Goal: Transaction & Acquisition: Purchase product/service

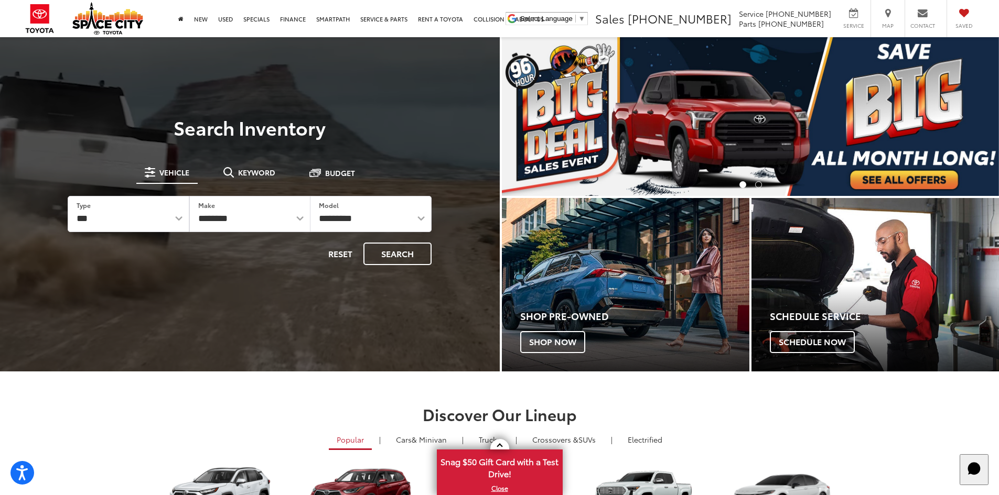
click at [242, 185] on div "**********" at bounding box center [250, 214] width 364 height 102
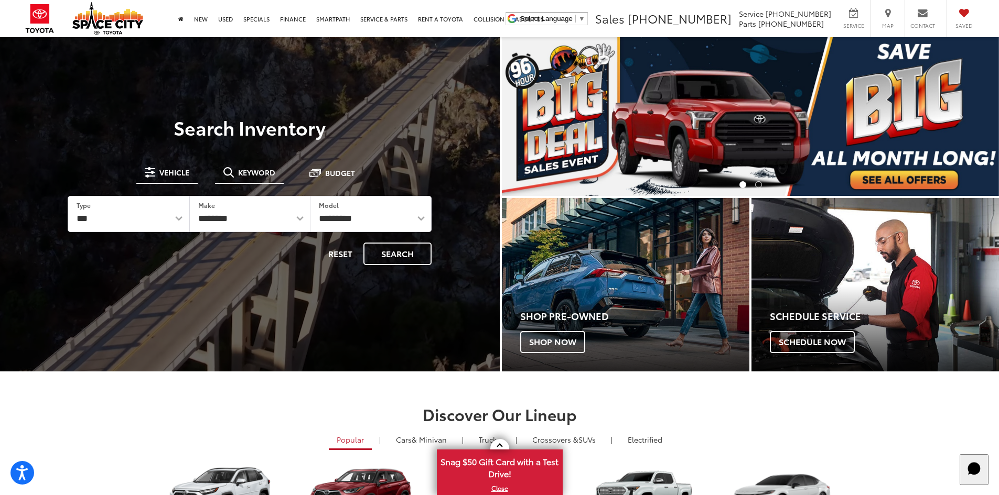
click at [247, 174] on span "Keyword" at bounding box center [256, 172] width 37 height 7
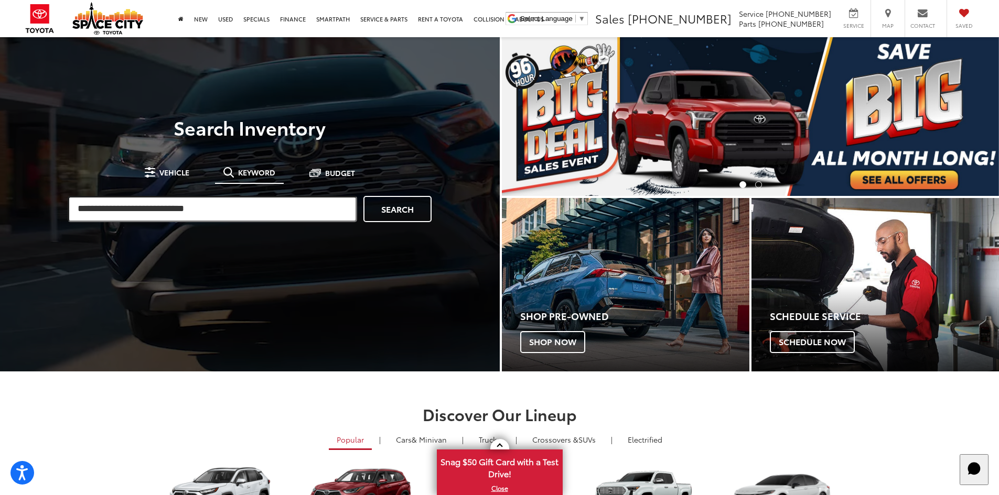
click at [258, 213] on input "search" at bounding box center [212, 209] width 289 height 26
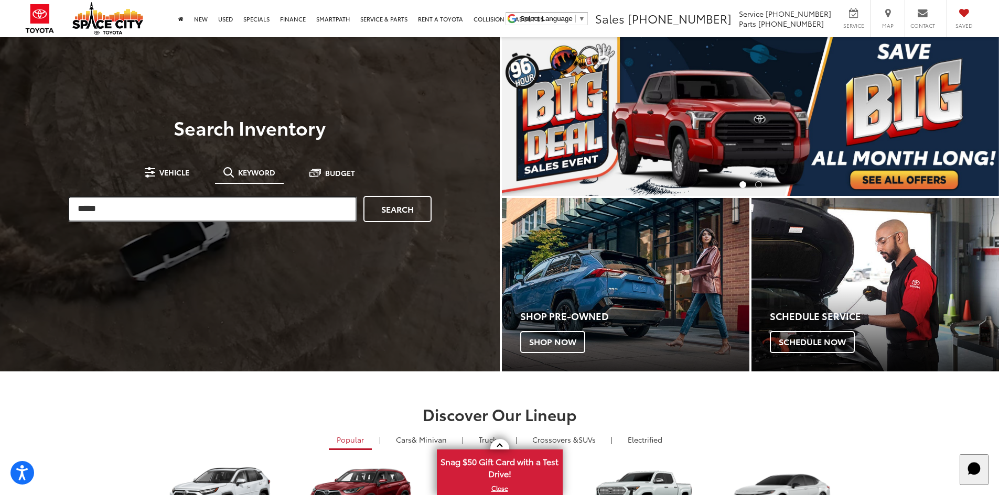
type input "*****"
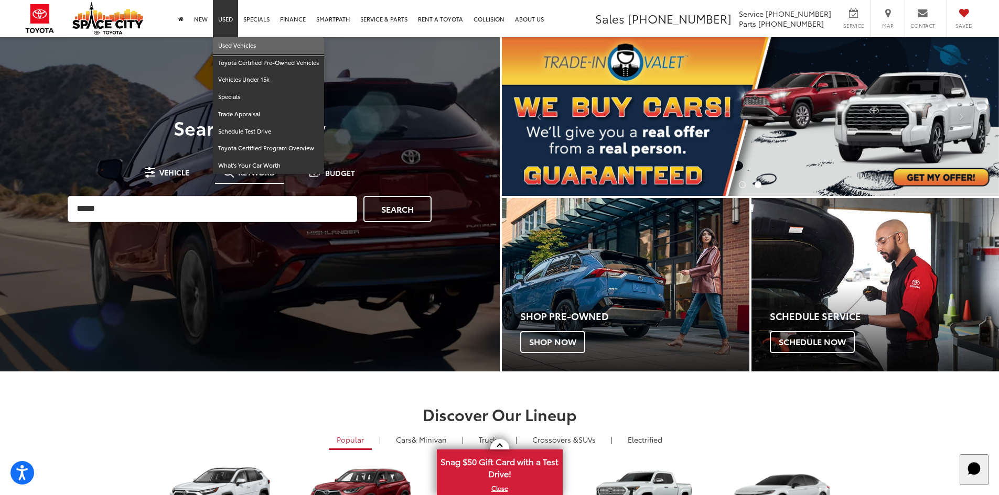
click at [238, 52] on link "Used Vehicles" at bounding box center [268, 45] width 111 height 17
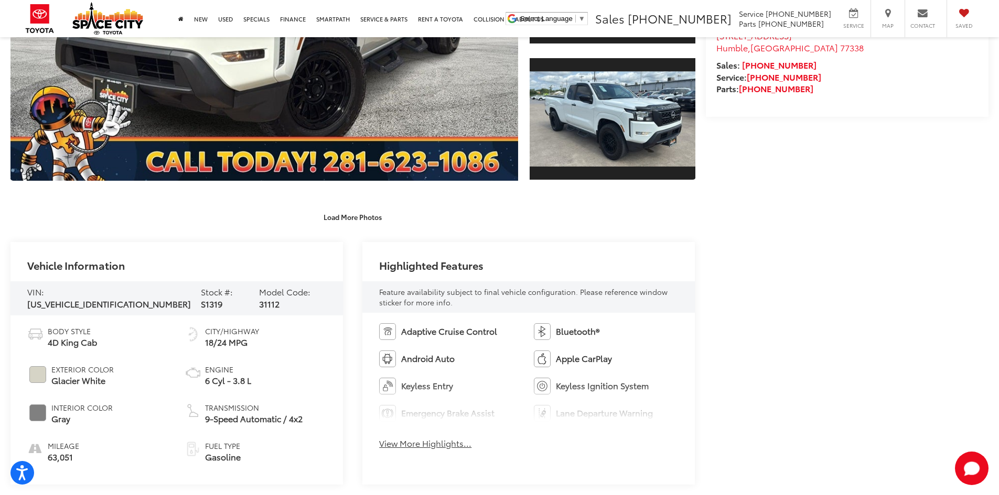
scroll to position [315, 0]
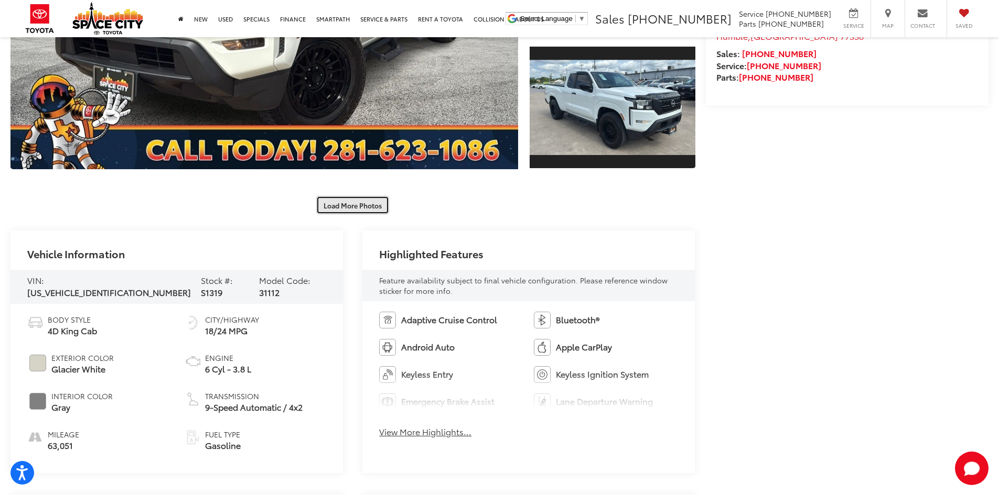
click at [361, 208] on button "Load More Photos" at bounding box center [352, 205] width 73 height 18
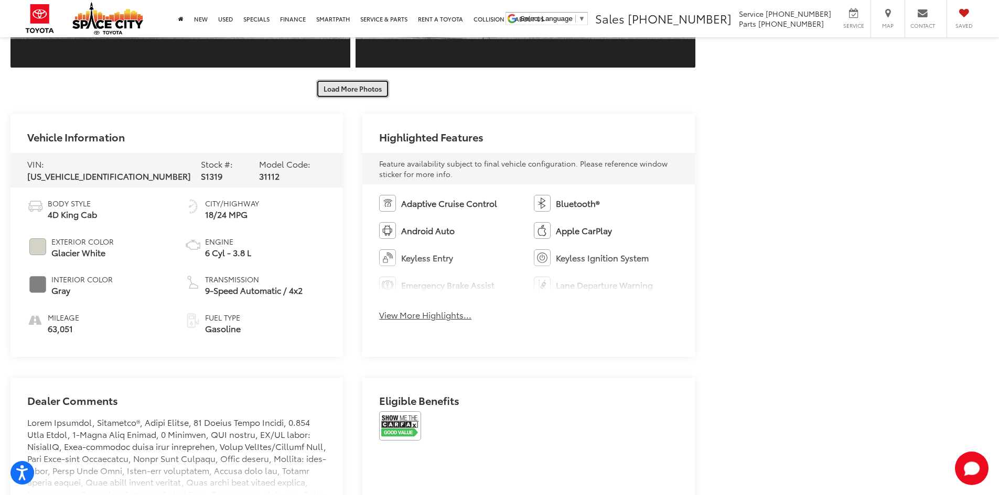
scroll to position [891, 0]
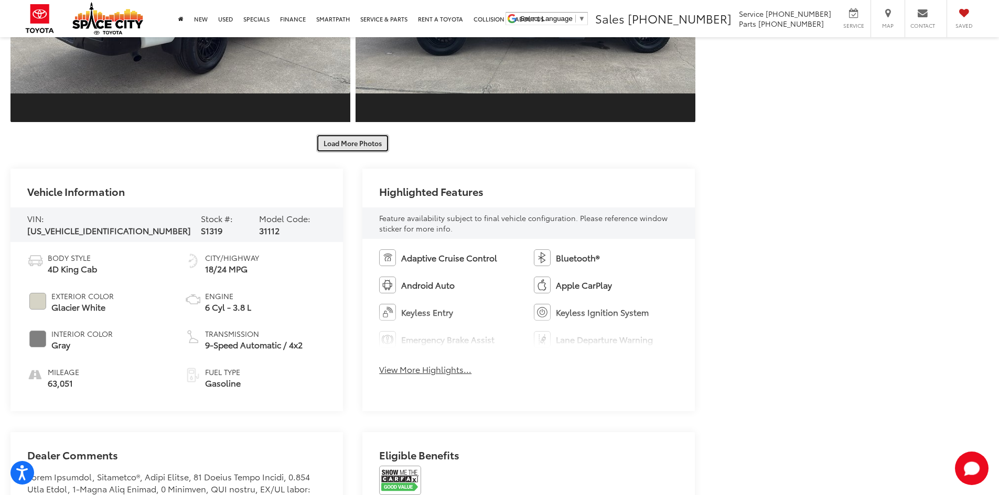
click at [355, 146] on button "Load More Photos" at bounding box center [352, 143] width 73 height 18
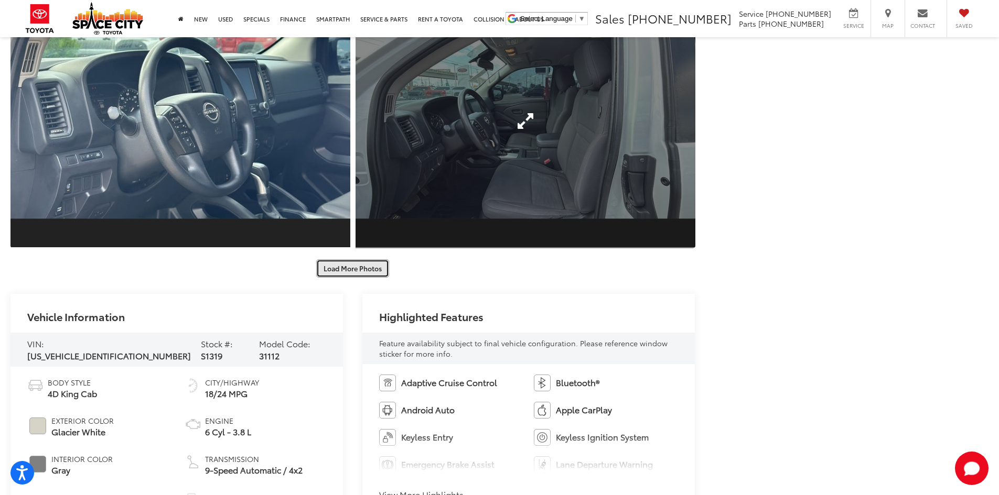
scroll to position [1416, 0]
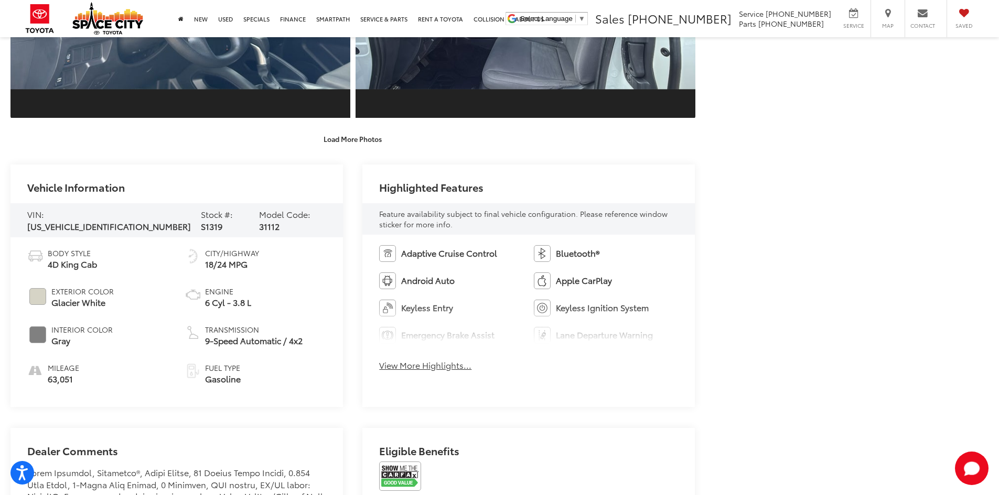
click at [350, 149] on div "Space City Toyota Used Vehicles 2022 Nissan Frontier S Confirm Availability Pho…" at bounding box center [499, 493] width 999 height 3743
click at [350, 145] on button "Load More Photos" at bounding box center [352, 139] width 73 height 18
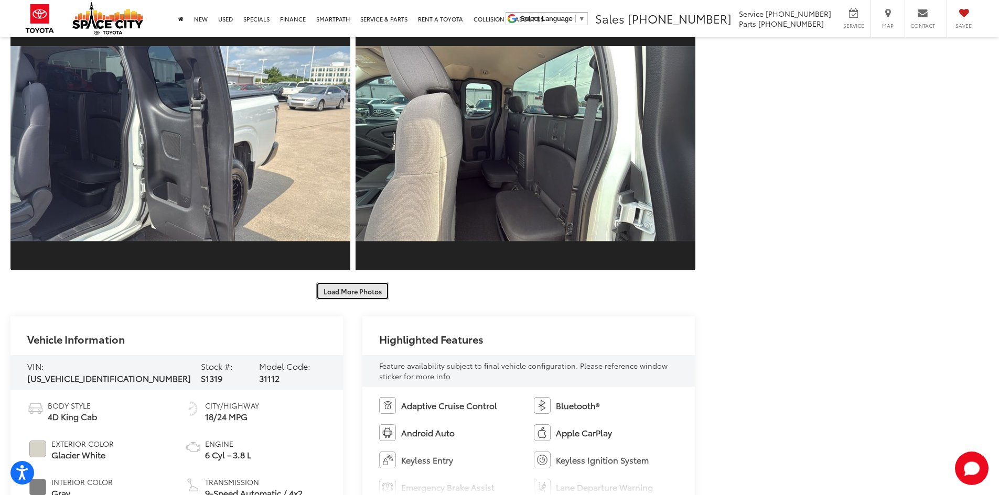
scroll to position [2045, 0]
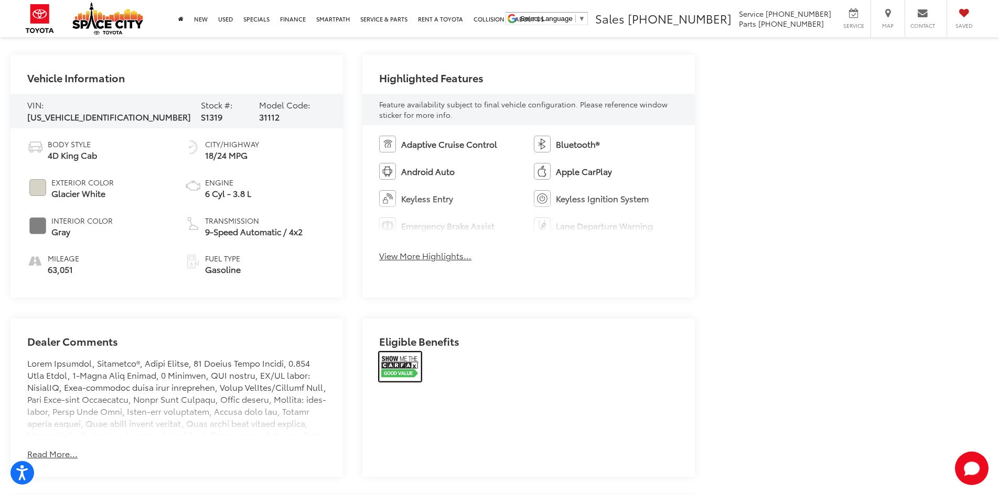
click at [383, 362] on img at bounding box center [400, 366] width 42 height 29
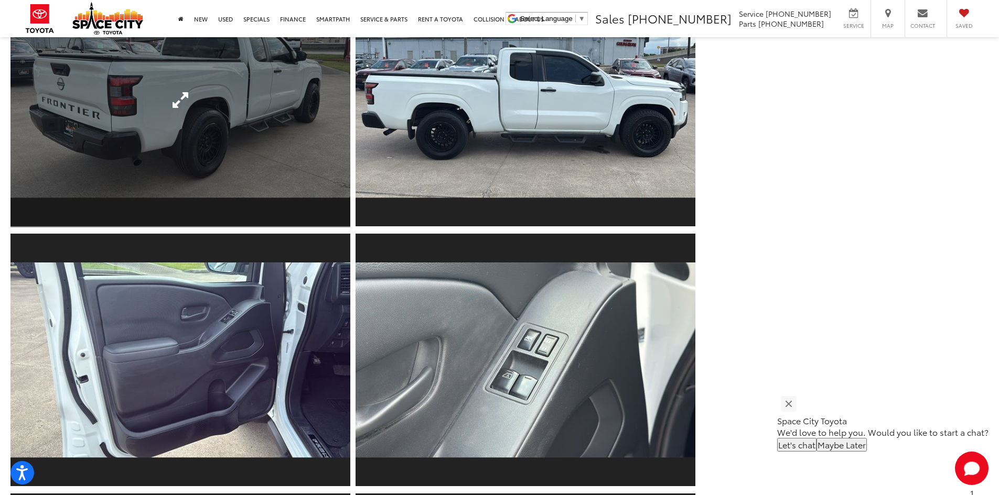
scroll to position [786, 0]
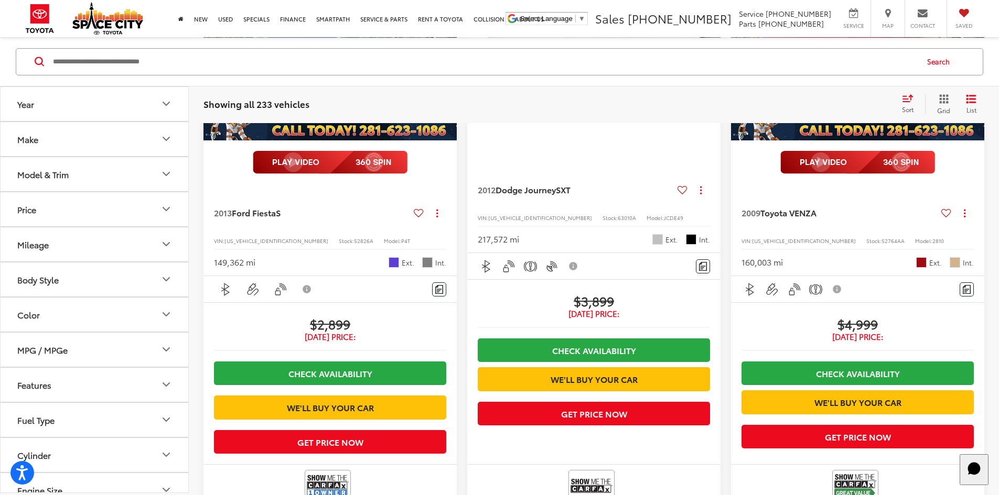
scroll to position [157, 0]
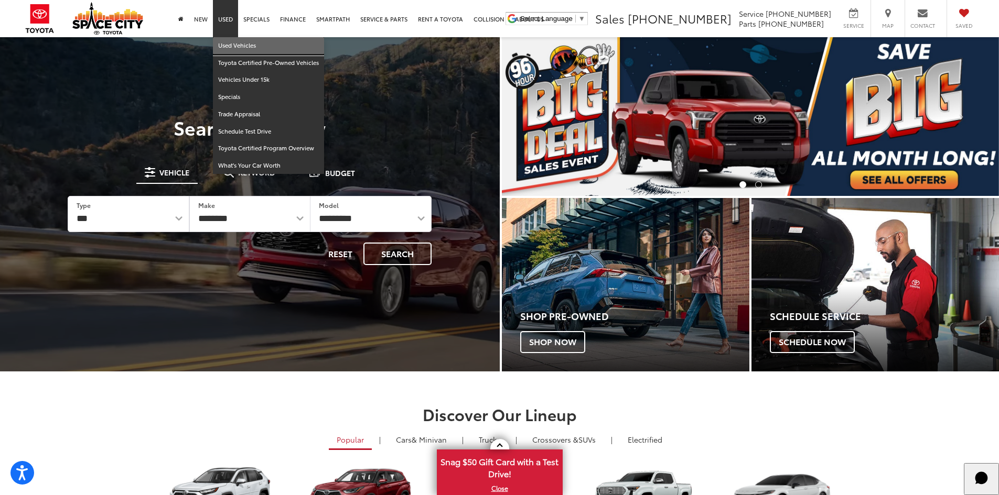
click at [240, 48] on link "Used Vehicles" at bounding box center [268, 45] width 111 height 17
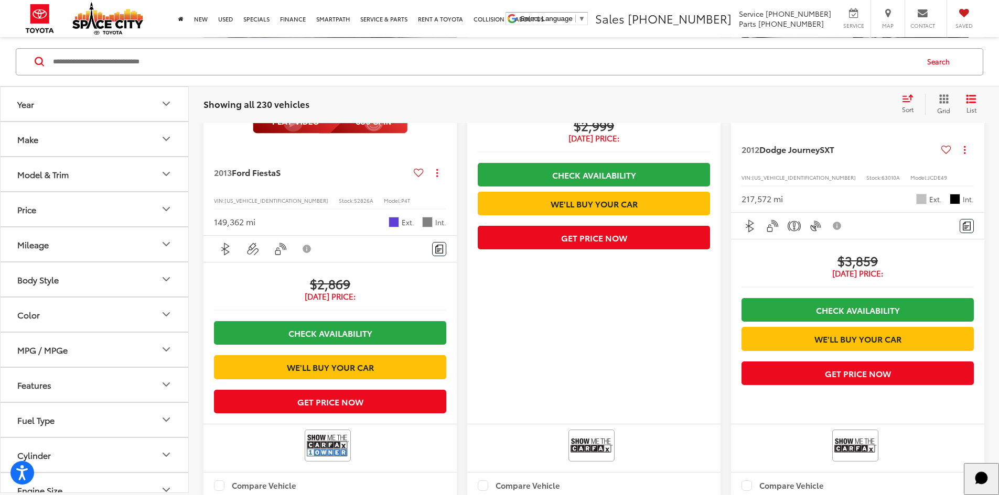
scroll to position [52, 0]
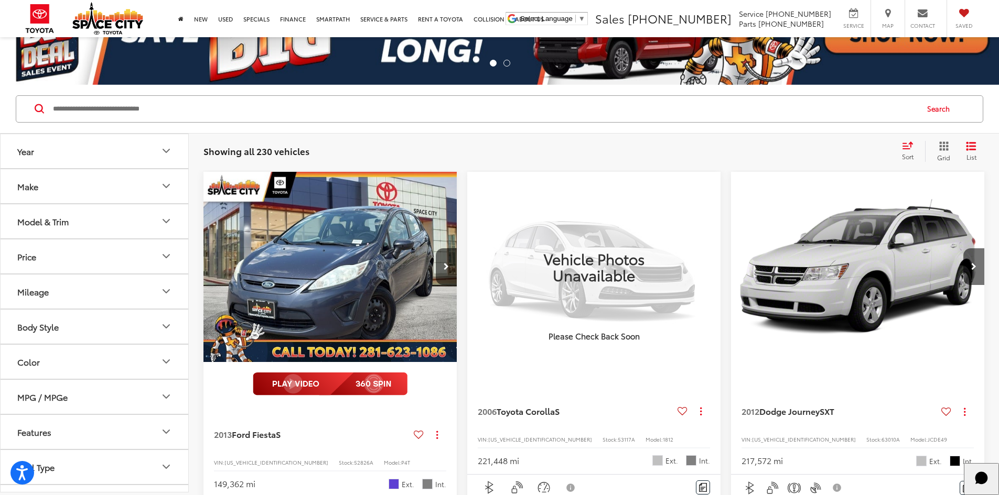
click at [350, 107] on input "Search by Make, Model, or Keyword" at bounding box center [484, 108] width 865 height 25
type input "*****"
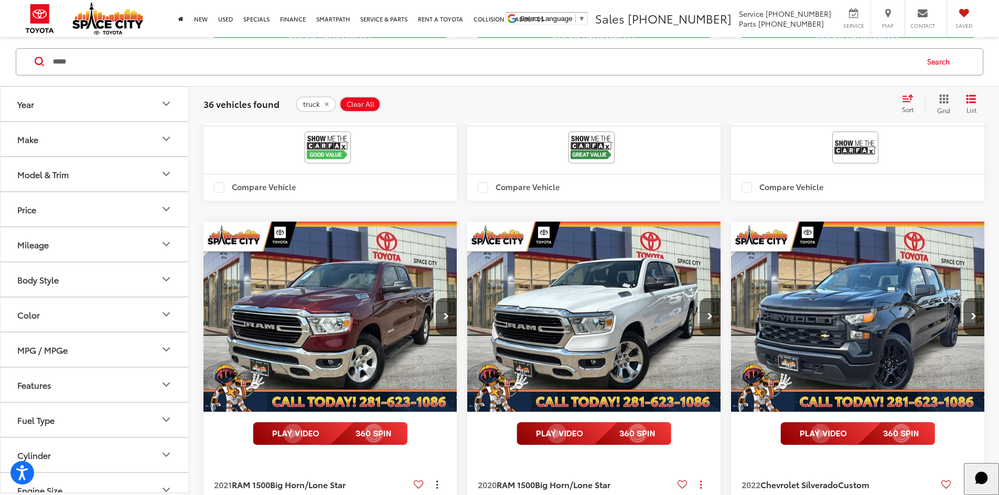
scroll to position [1835, 0]
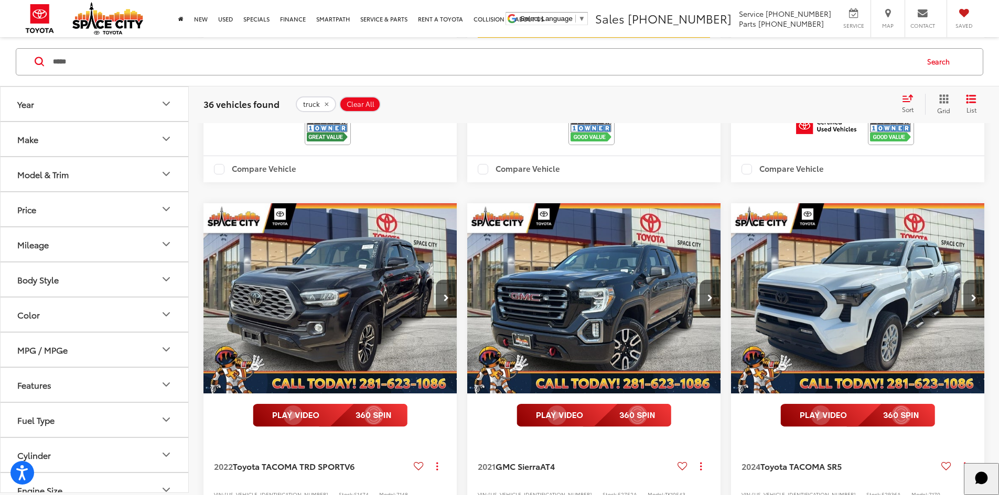
scroll to position [1654, 0]
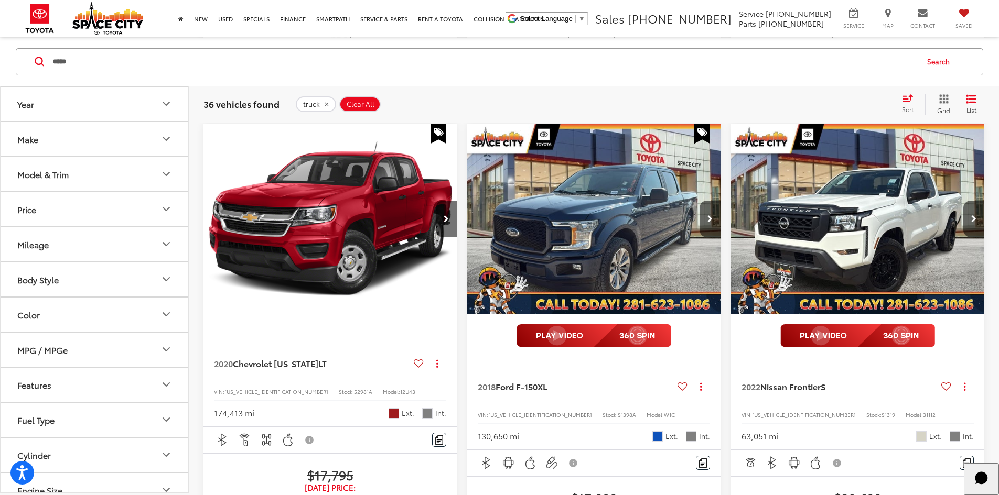
scroll to position [729, 0]
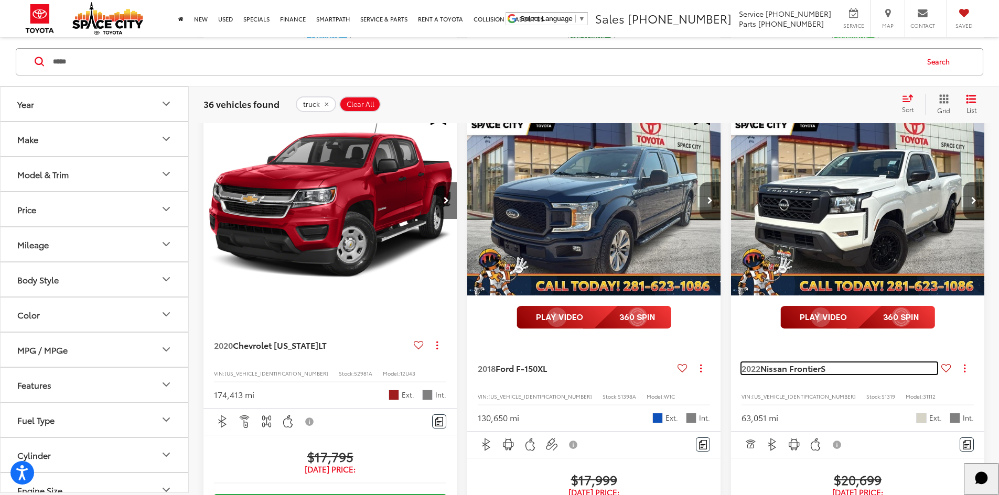
click at [760, 362] on span "Nissan Frontier" at bounding box center [790, 368] width 60 height 12
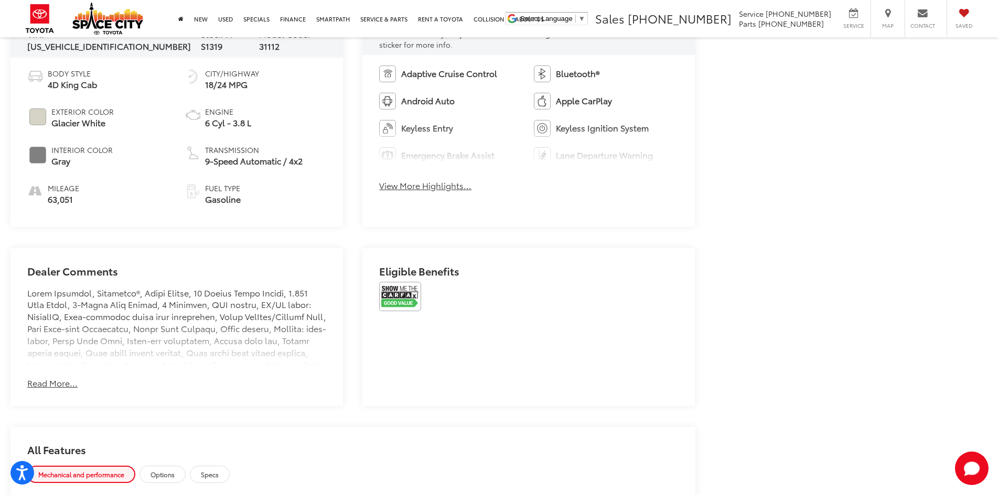
scroll to position [542, 0]
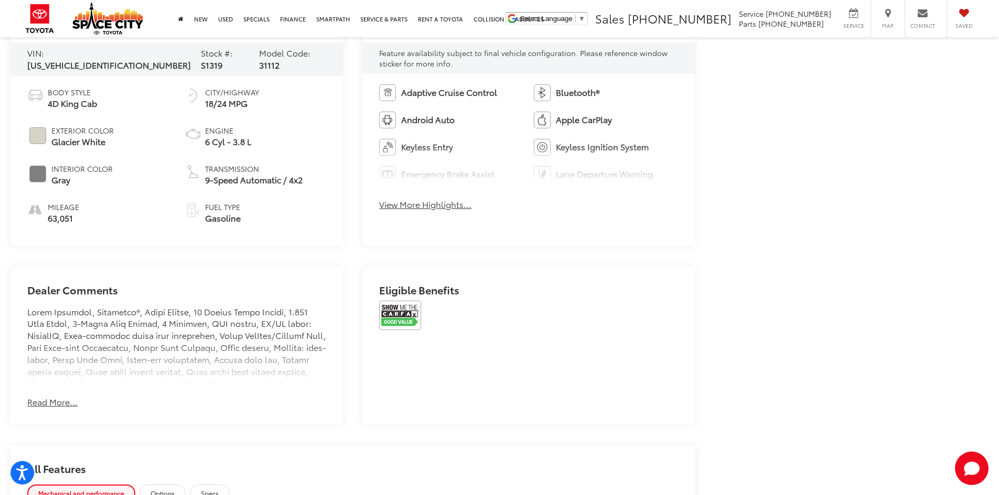
click at [394, 209] on button "View More Highlights..." at bounding box center [425, 205] width 92 height 12
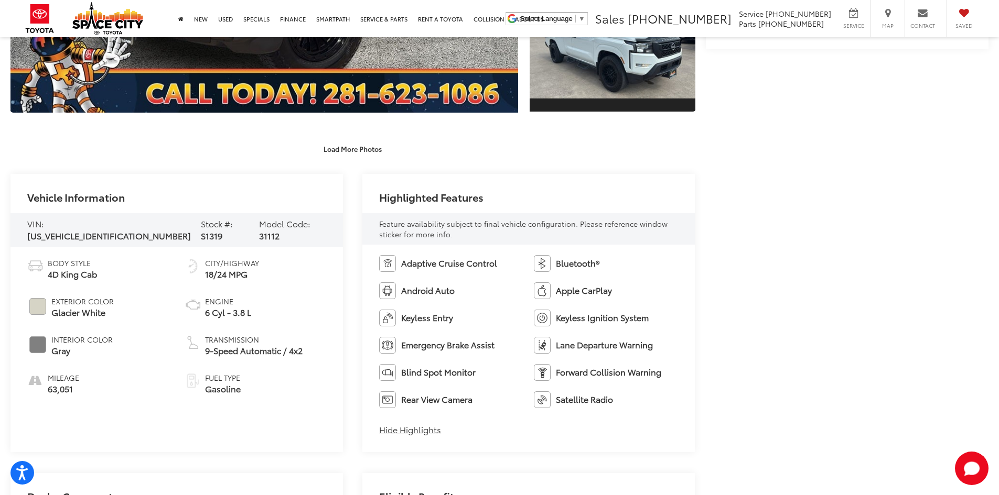
scroll to position [228, 0]
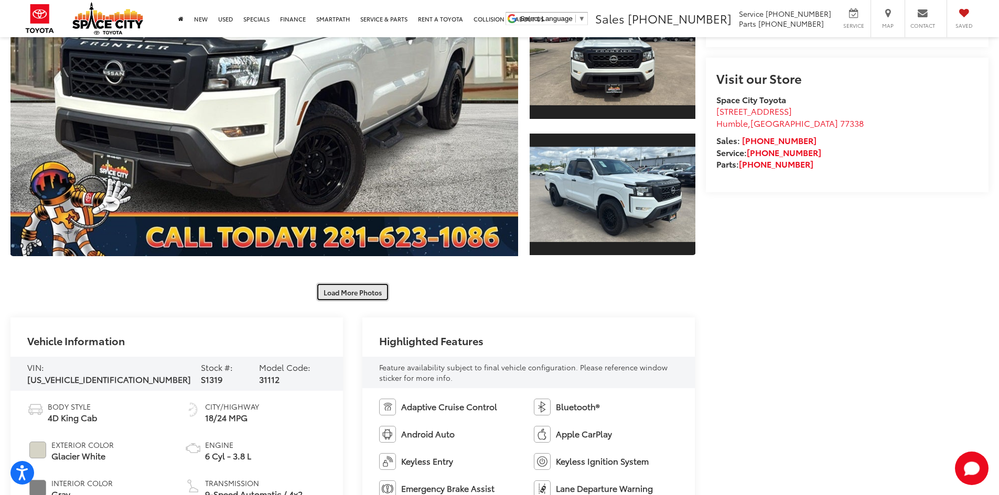
click at [347, 294] on button "Load More Photos" at bounding box center [352, 292] width 73 height 18
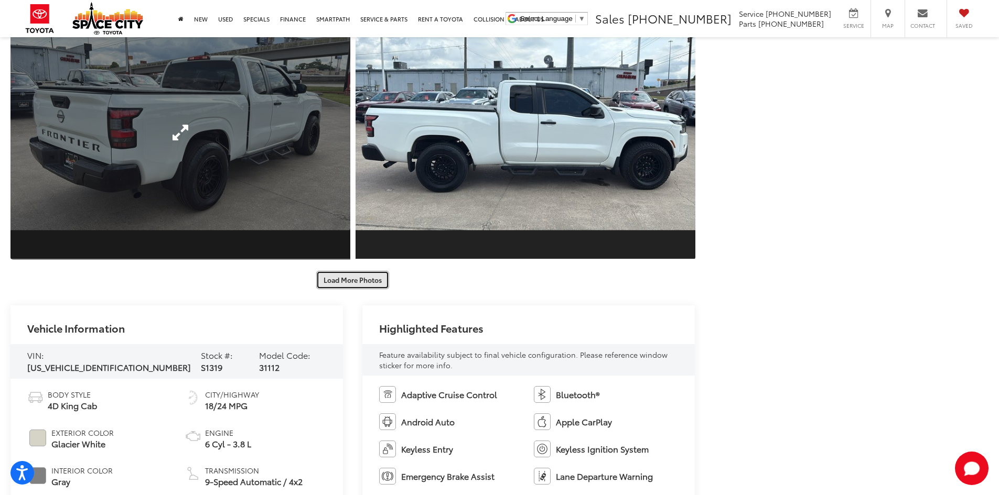
scroll to position [752, 0]
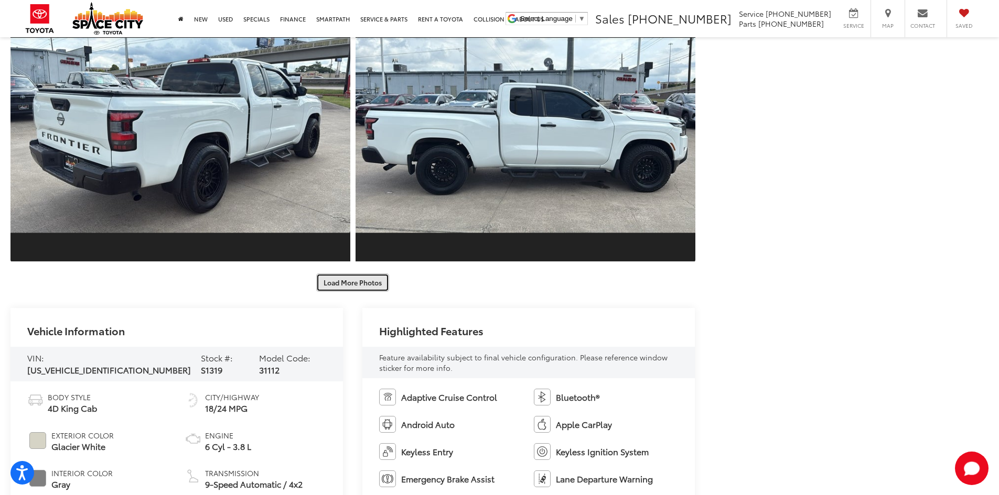
click at [350, 283] on button "Load More Photos" at bounding box center [352, 283] width 73 height 18
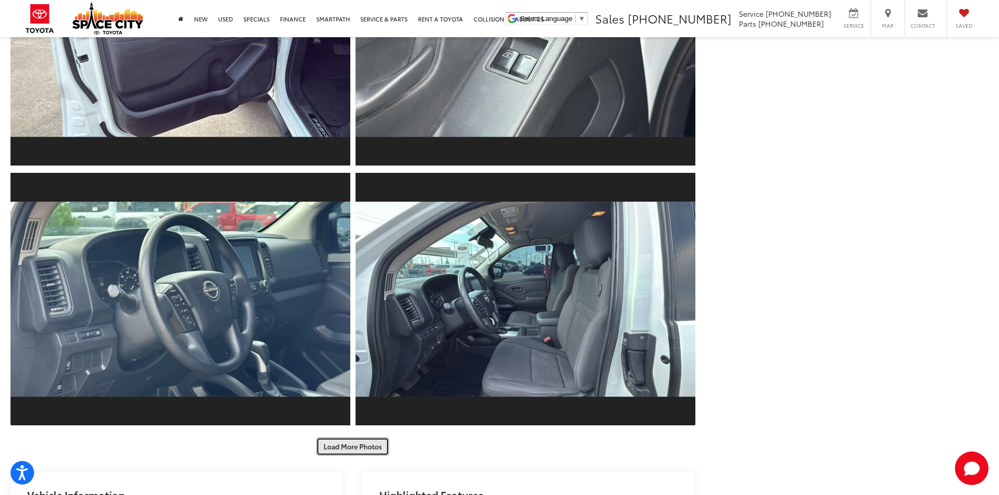
scroll to position [1171, 0]
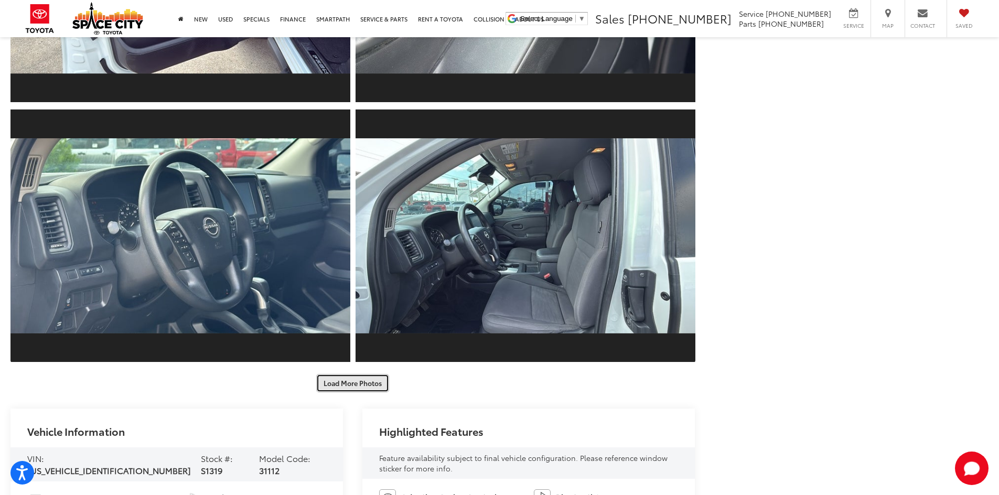
click at [370, 377] on button "Load More Photos" at bounding box center [352, 383] width 73 height 18
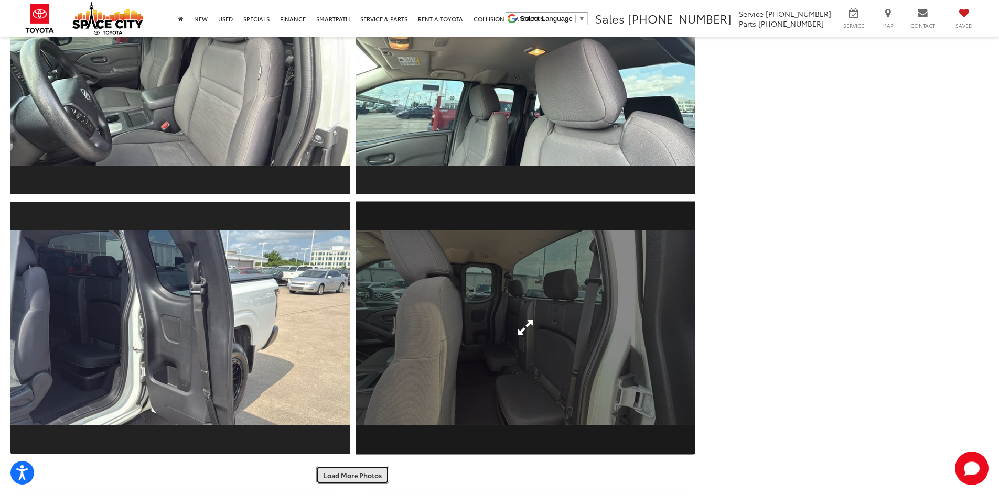
scroll to position [1696, 0]
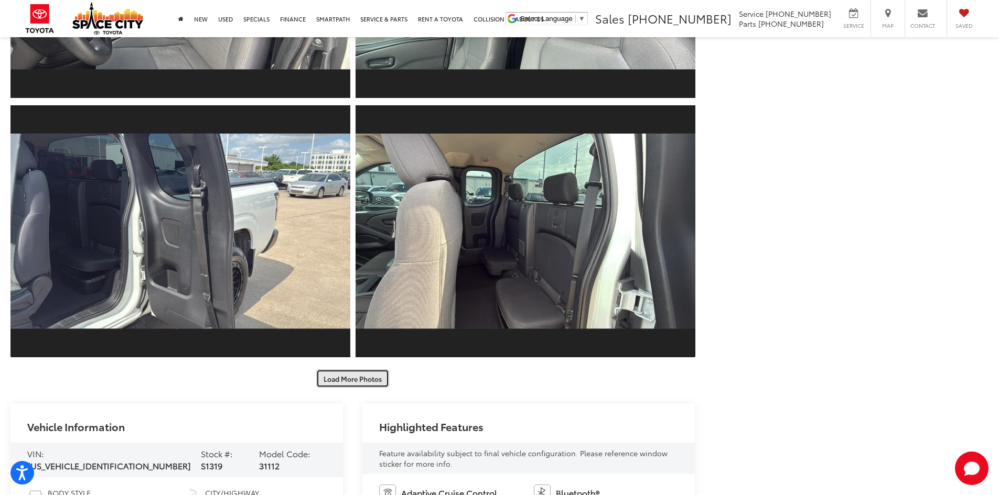
click at [379, 379] on button "Load More Photos" at bounding box center [352, 379] width 73 height 18
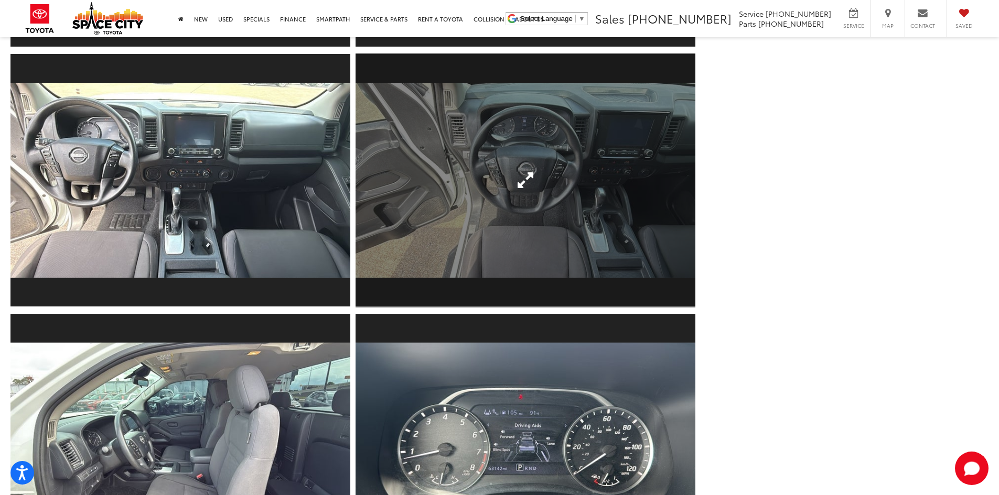
scroll to position [2167, 0]
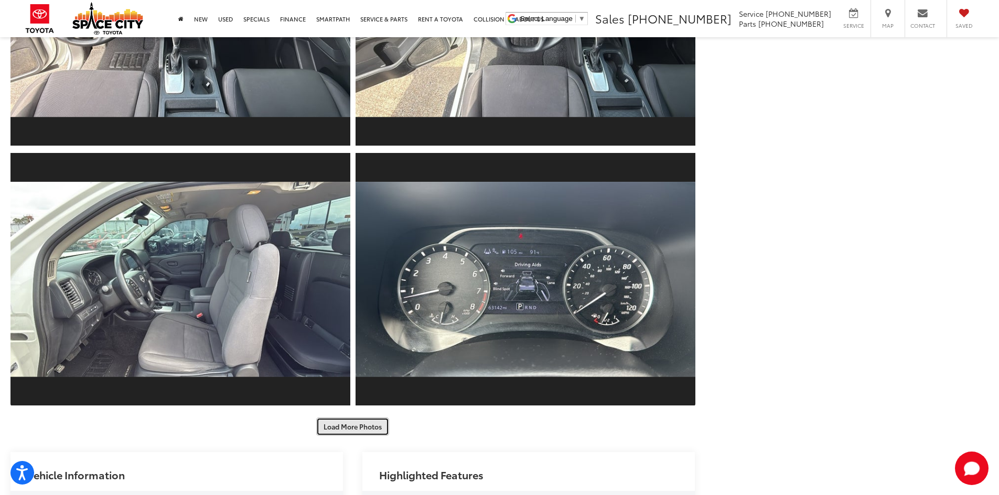
click at [361, 423] on button "Load More Photos" at bounding box center [352, 427] width 73 height 18
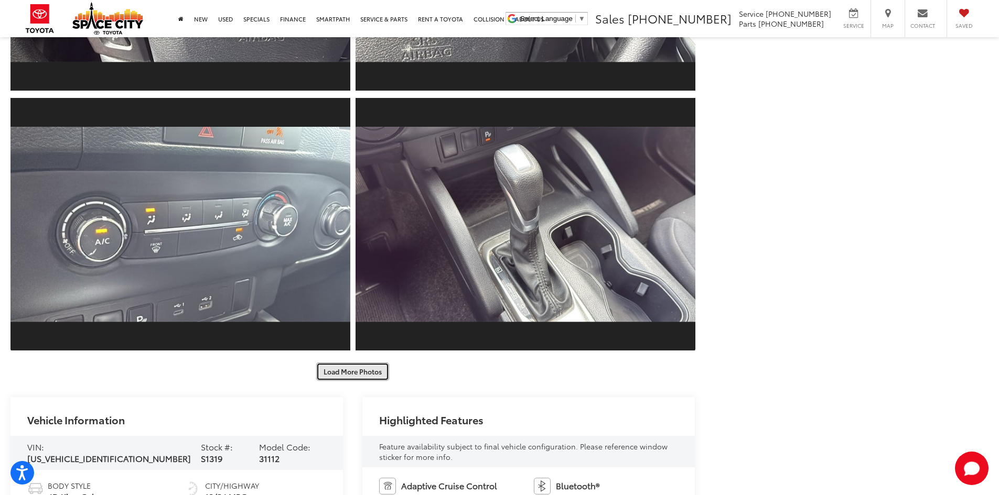
scroll to position [2744, 0]
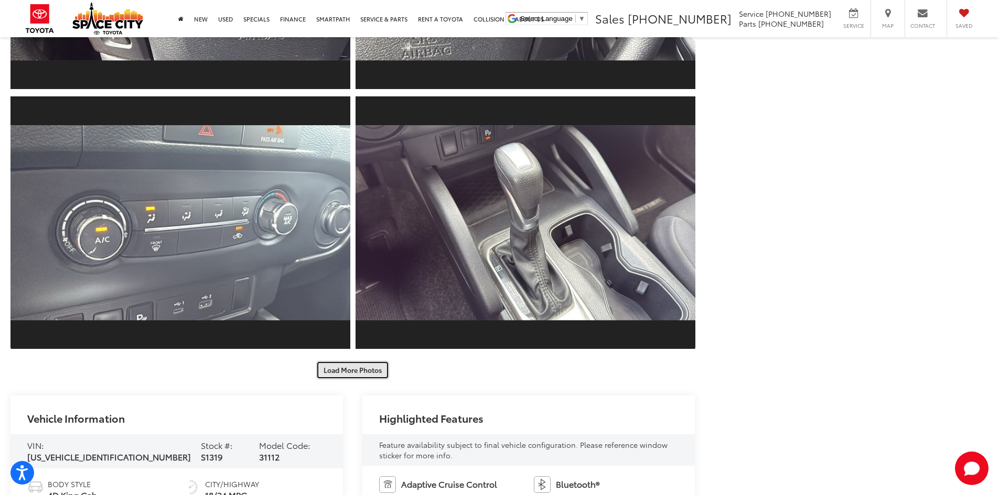
click at [353, 372] on button "Load More Photos" at bounding box center [352, 370] width 73 height 18
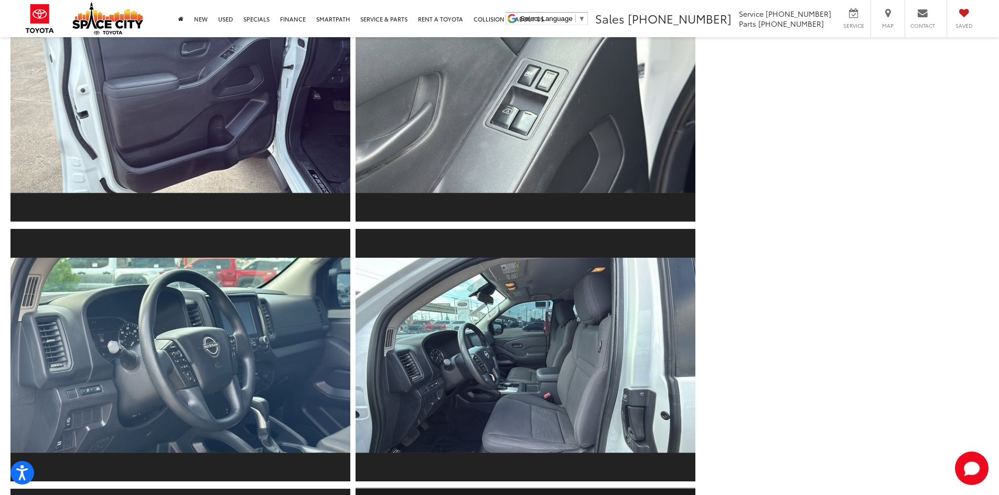
scroll to position [1416, 0]
